Goal: Task Accomplishment & Management: Manage account settings

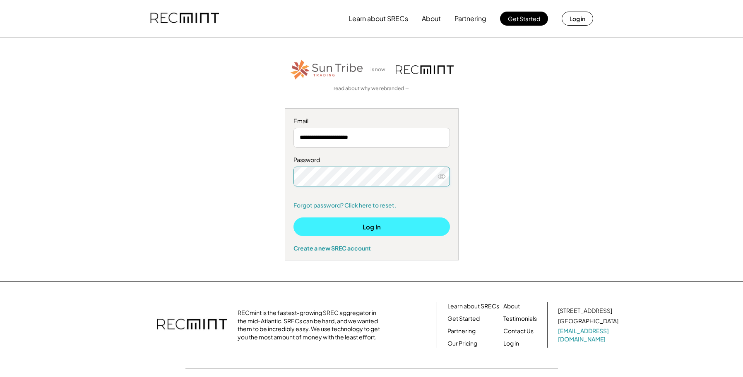
click at [368, 226] on button "Log In" at bounding box center [371, 227] width 156 height 19
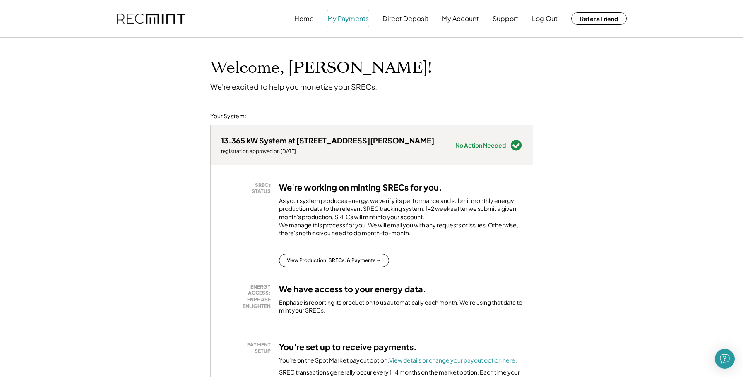
click at [343, 18] on button "My Payments" at bounding box center [347, 18] width 41 height 17
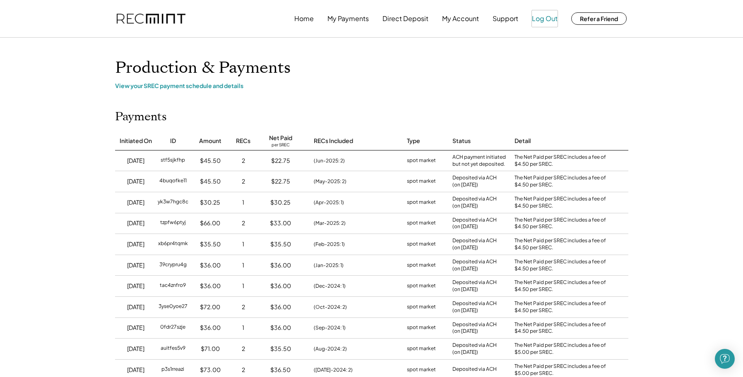
click at [544, 20] on button "Log Out" at bounding box center [545, 18] width 26 height 17
